Goal: Find specific page/section: Find specific page/section

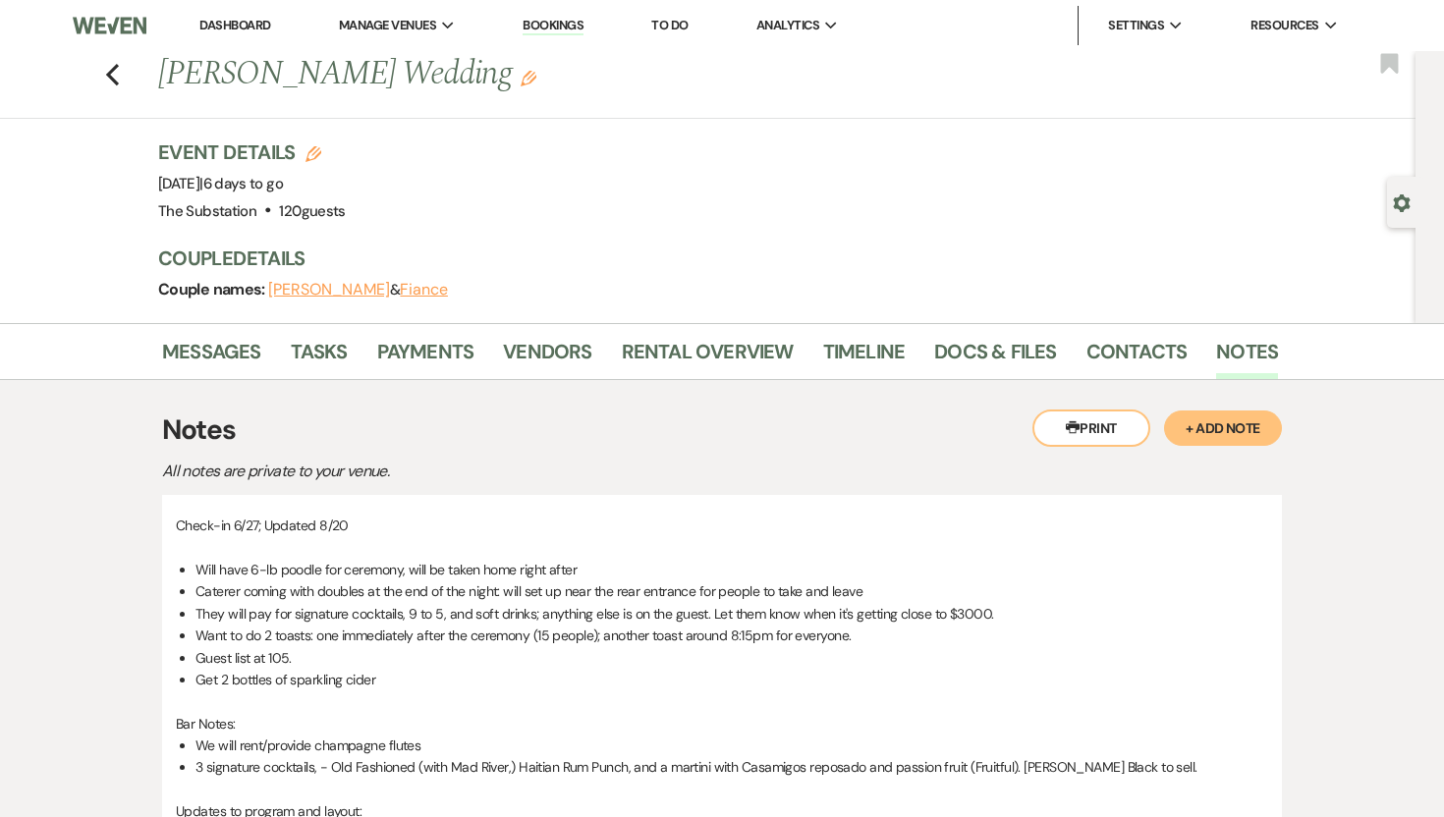
click at [269, 22] on link "Dashboard" at bounding box center [234, 25] width 71 height 17
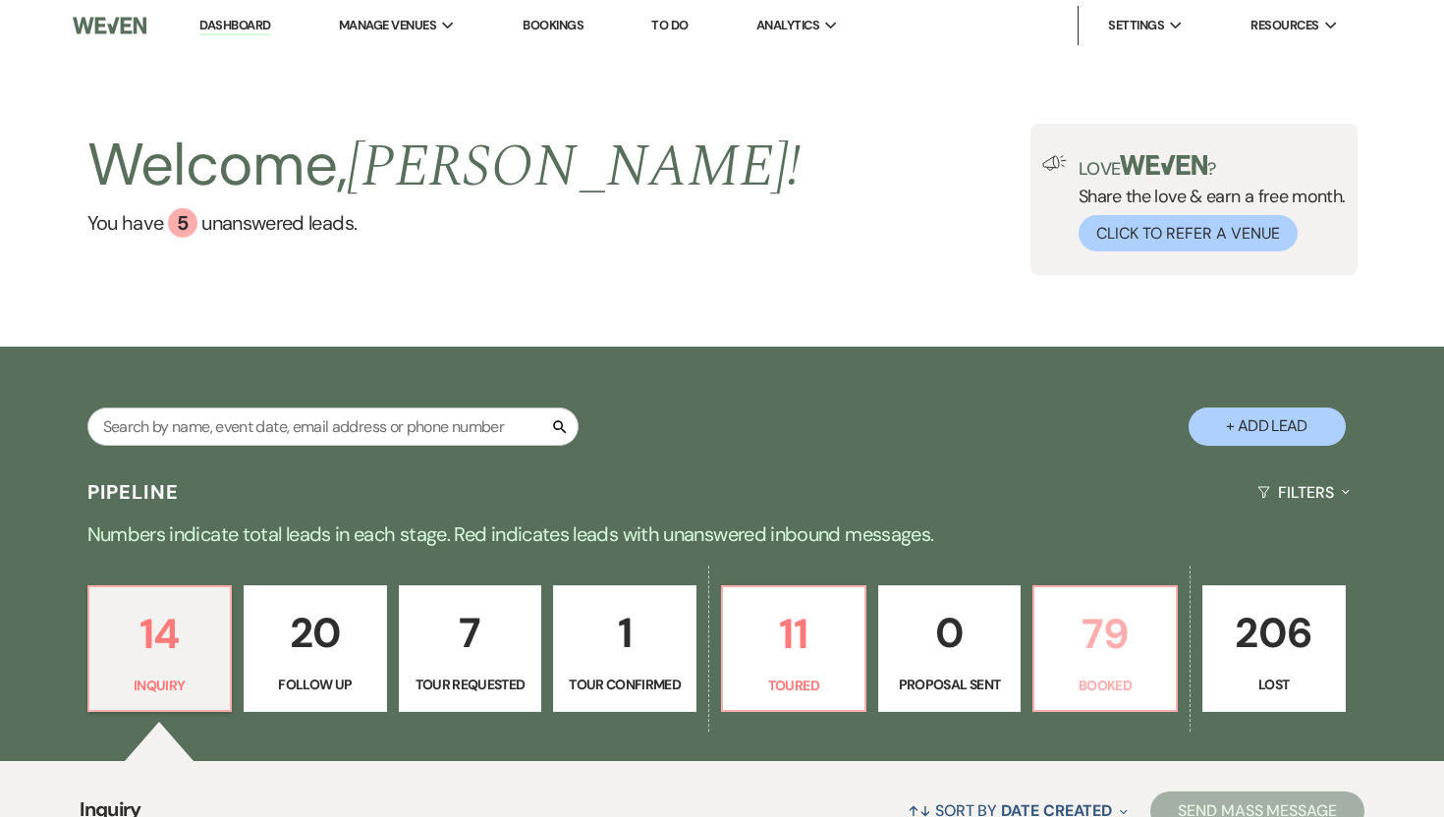
click at [1112, 656] on p "79" at bounding box center [1105, 634] width 118 height 66
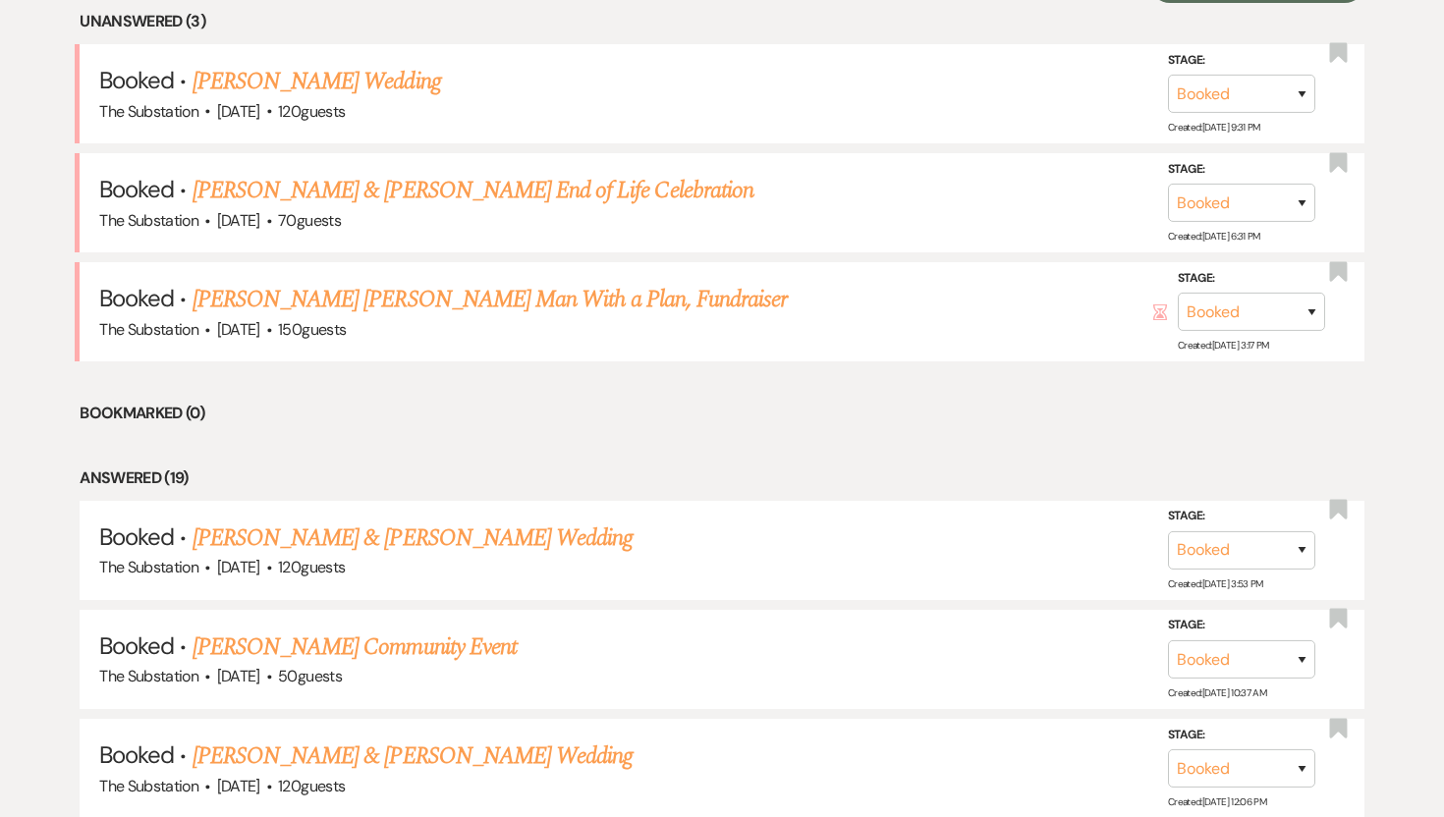
scroll to position [838, 0]
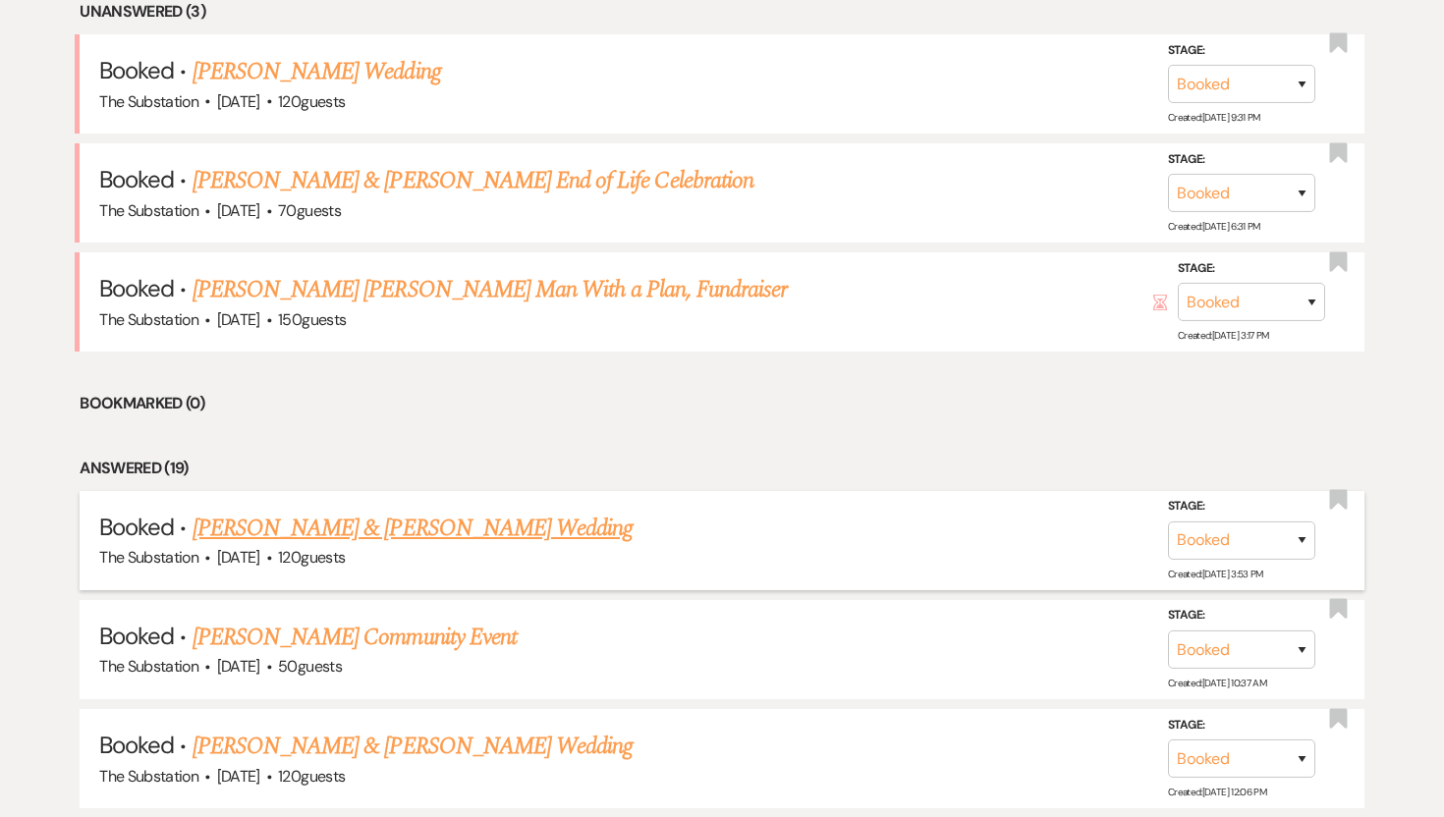
click at [472, 526] on link "[PERSON_NAME] & [PERSON_NAME] Wedding" at bounding box center [412, 528] width 440 height 35
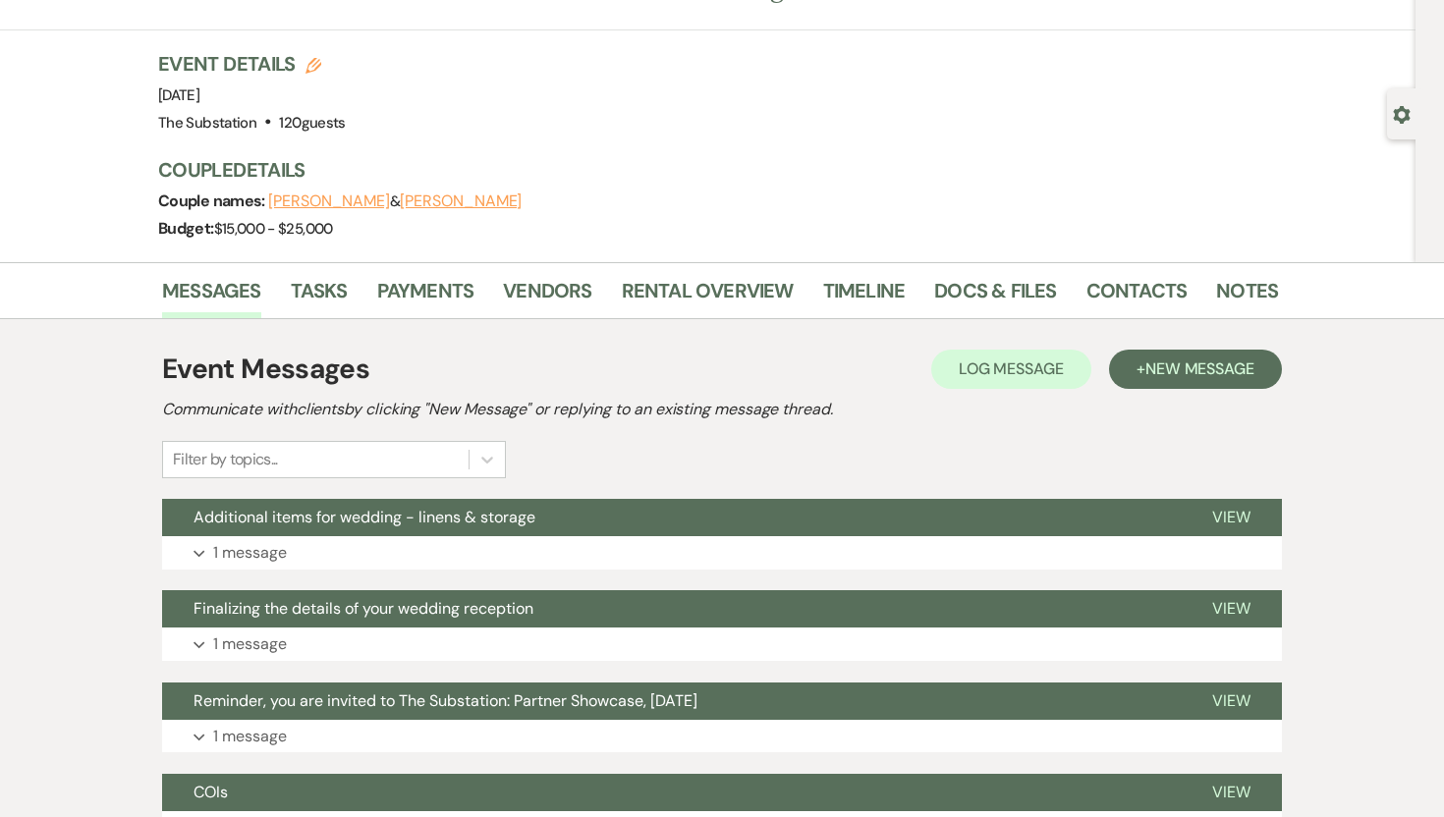
scroll to position [44, 0]
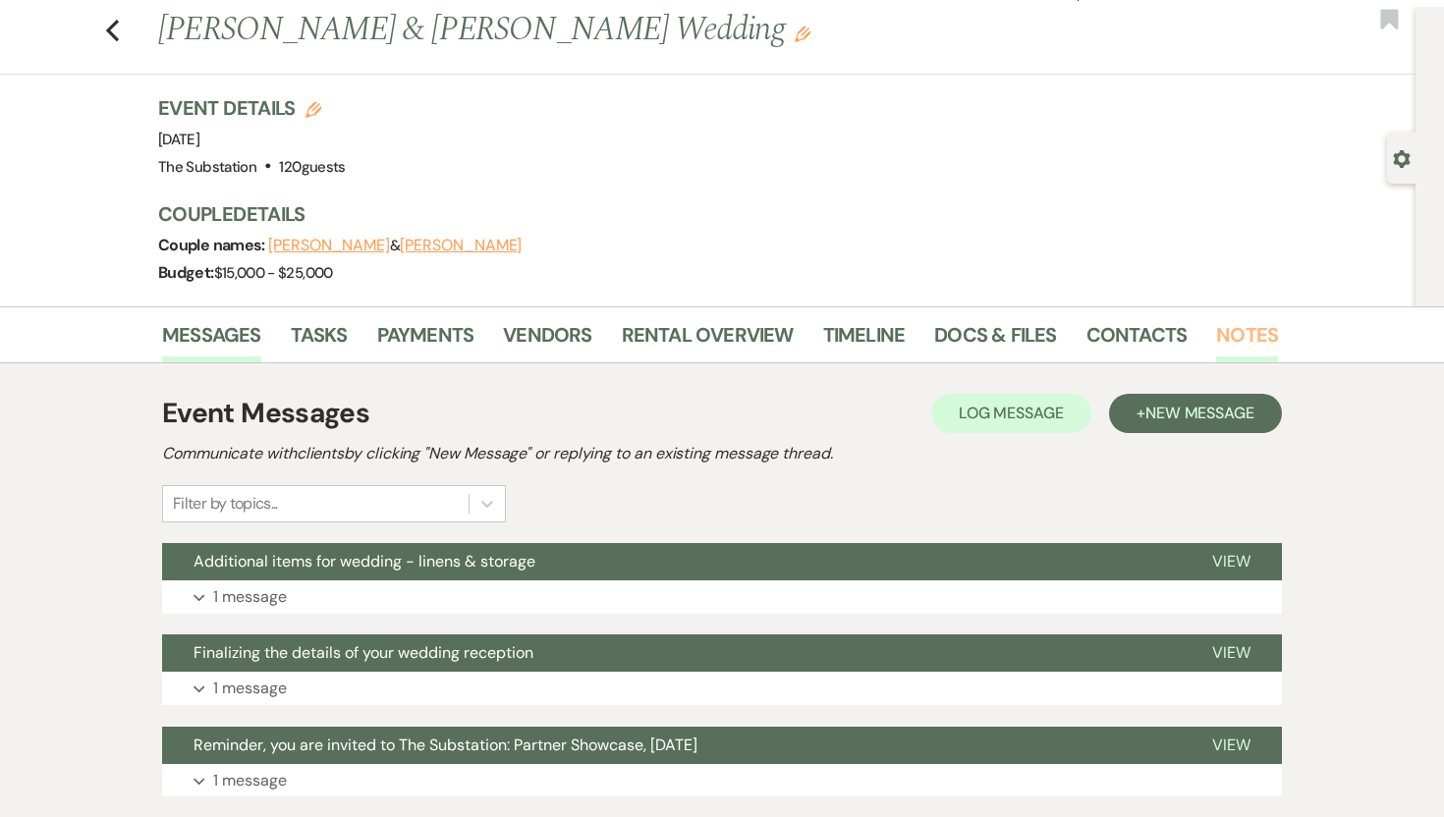
click at [1251, 327] on link "Notes" at bounding box center [1247, 340] width 62 height 43
